Goal: Task Accomplishment & Management: Manage account settings

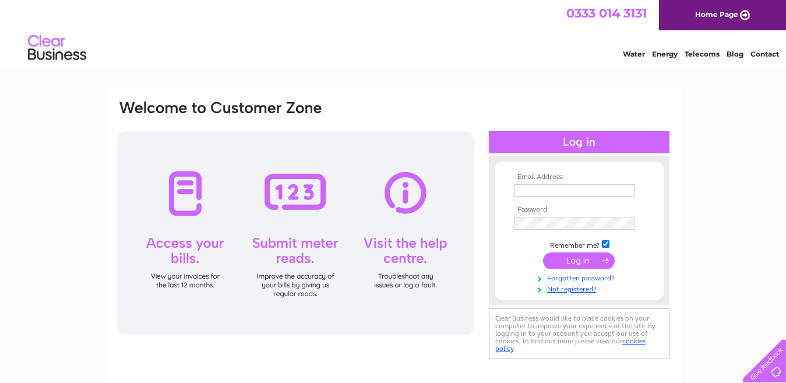
click at [592, 276] on link "Forgotten password?" at bounding box center [580, 276] width 132 height 11
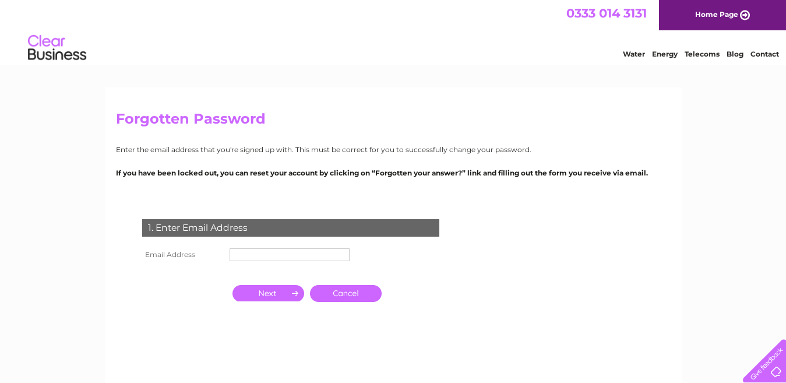
click at [321, 250] on input "text" at bounding box center [289, 254] width 120 height 13
paste input "topmarket771@gmail.com"
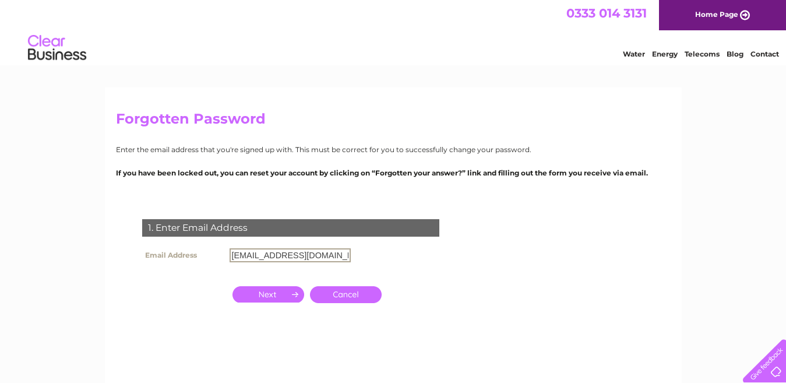
type input "topmarket771@gmail.com"
click at [282, 295] on input "button" at bounding box center [268, 293] width 72 height 16
